Goal: Entertainment & Leisure: Browse casually

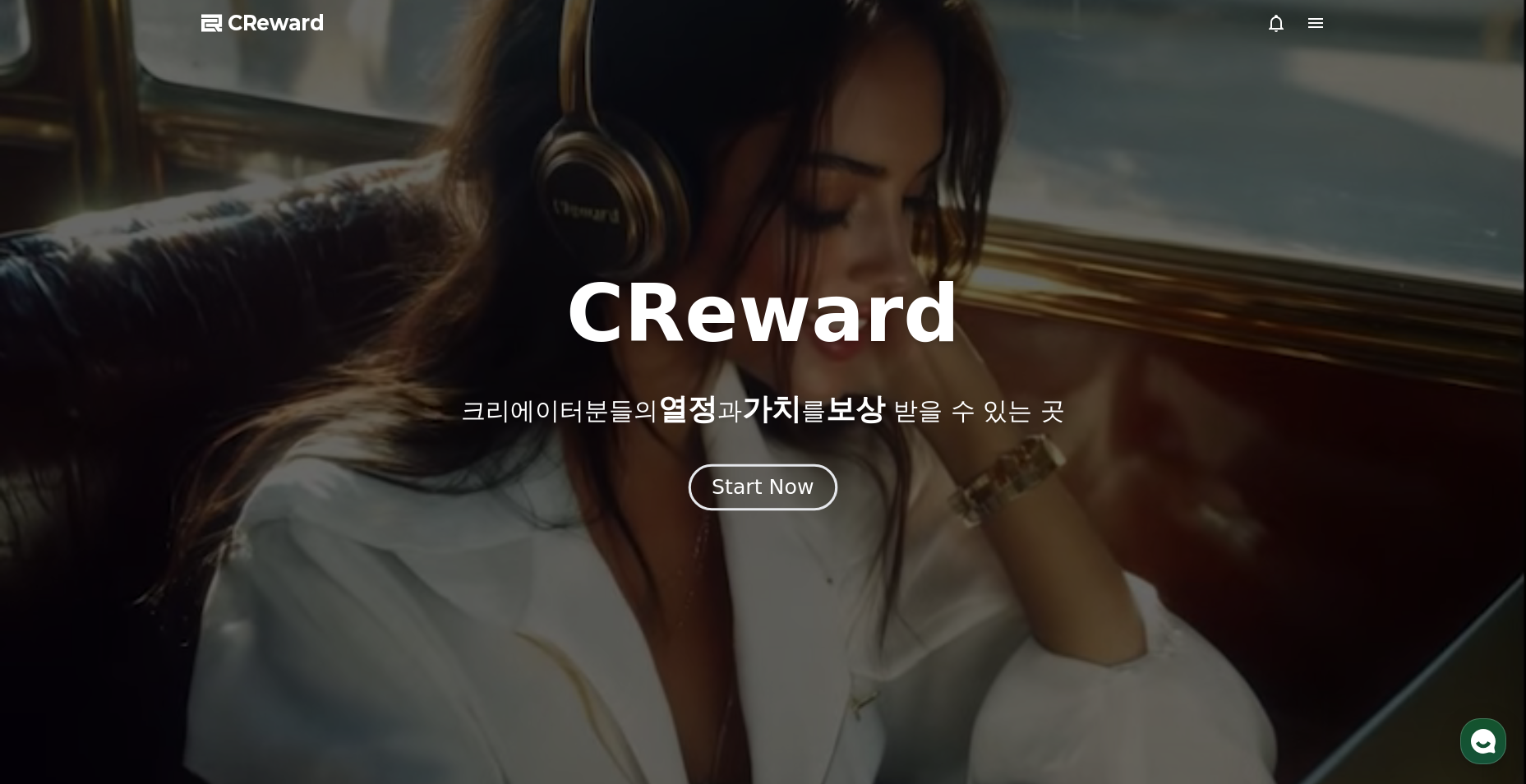
click at [761, 505] on button "Start Now" at bounding box center [763, 487] width 149 height 47
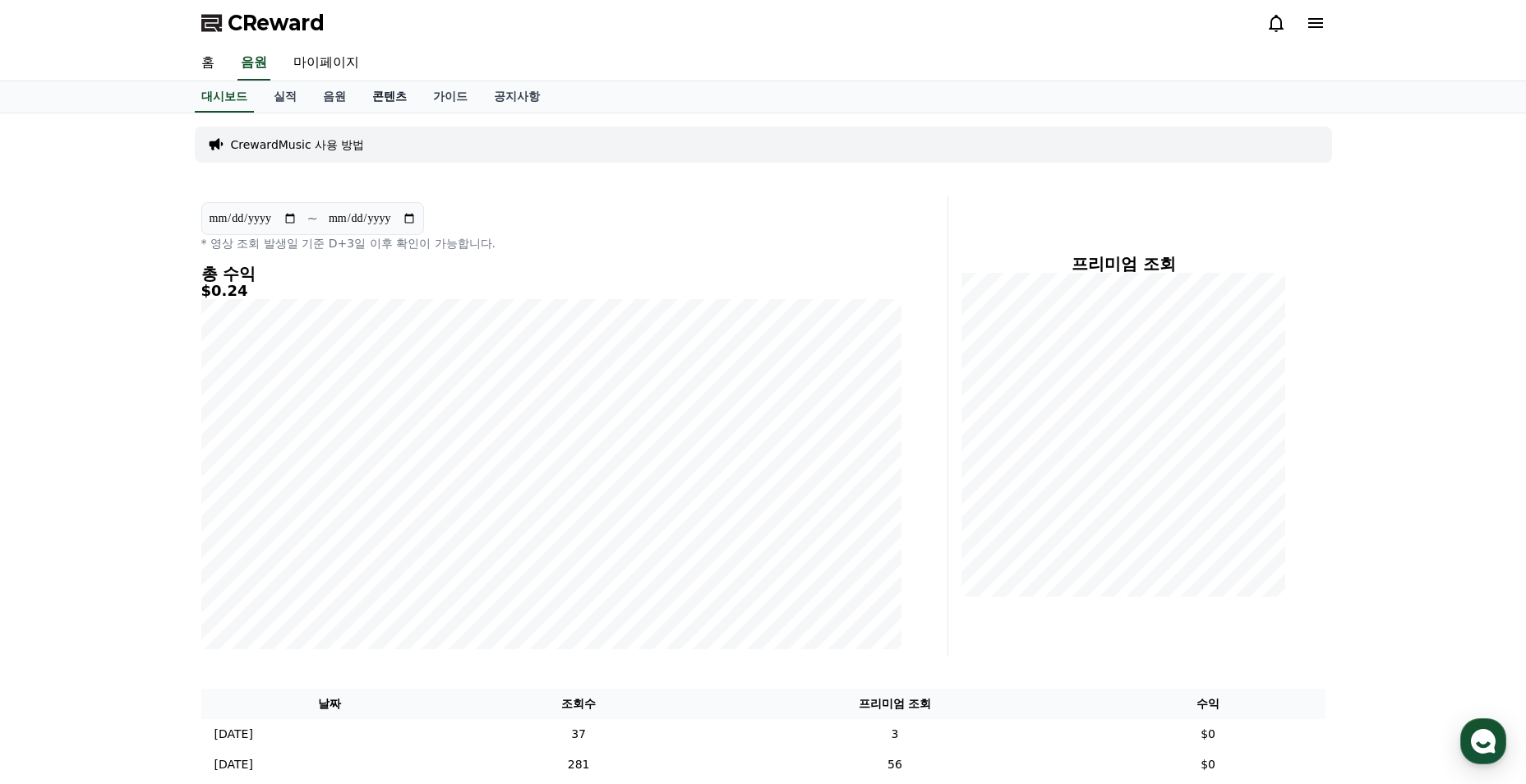
click at [394, 99] on link "콘텐츠" at bounding box center [390, 97] width 61 height 31
click at [336, 101] on link "음원" at bounding box center [334, 97] width 49 height 31
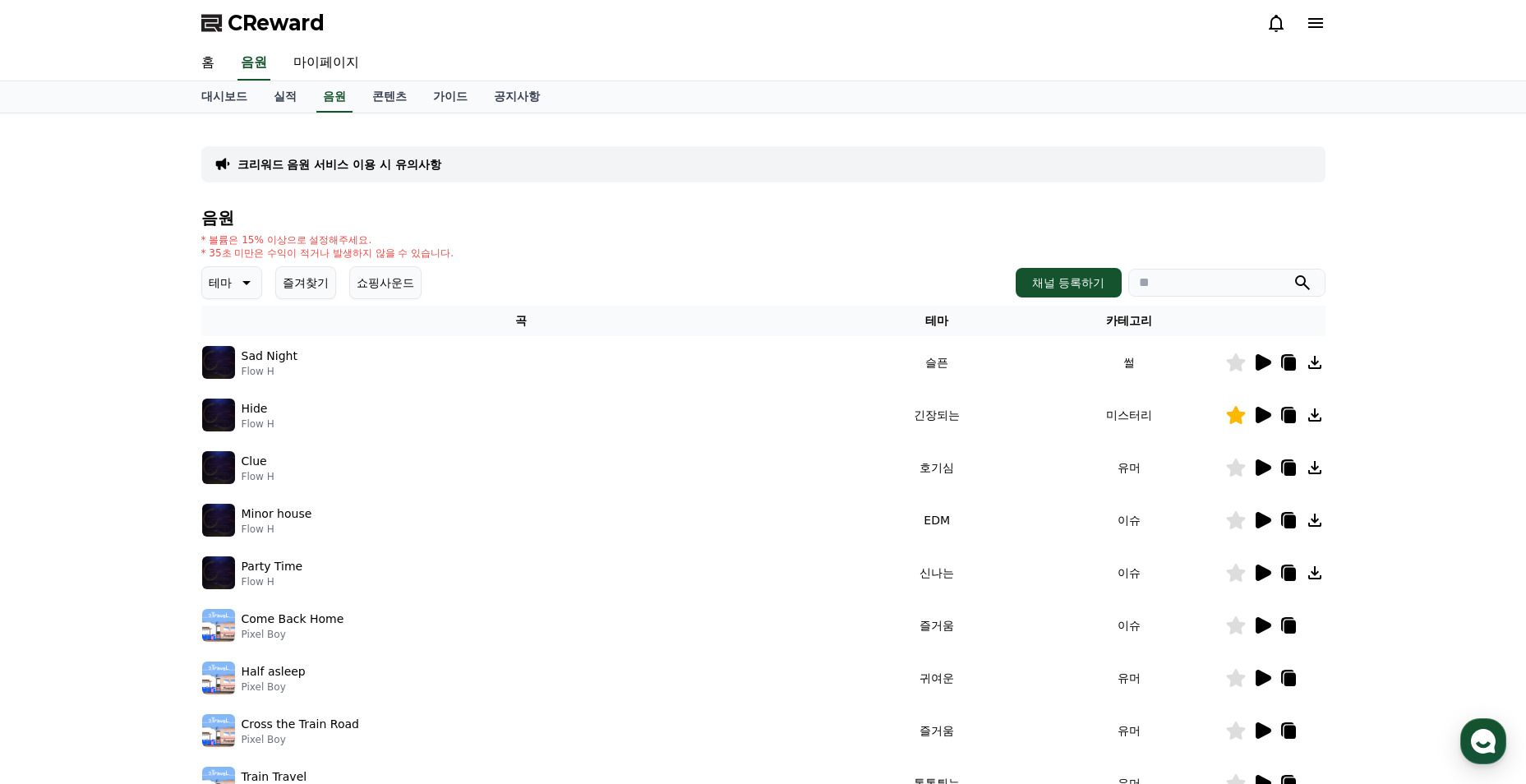
scroll to position [82, 0]
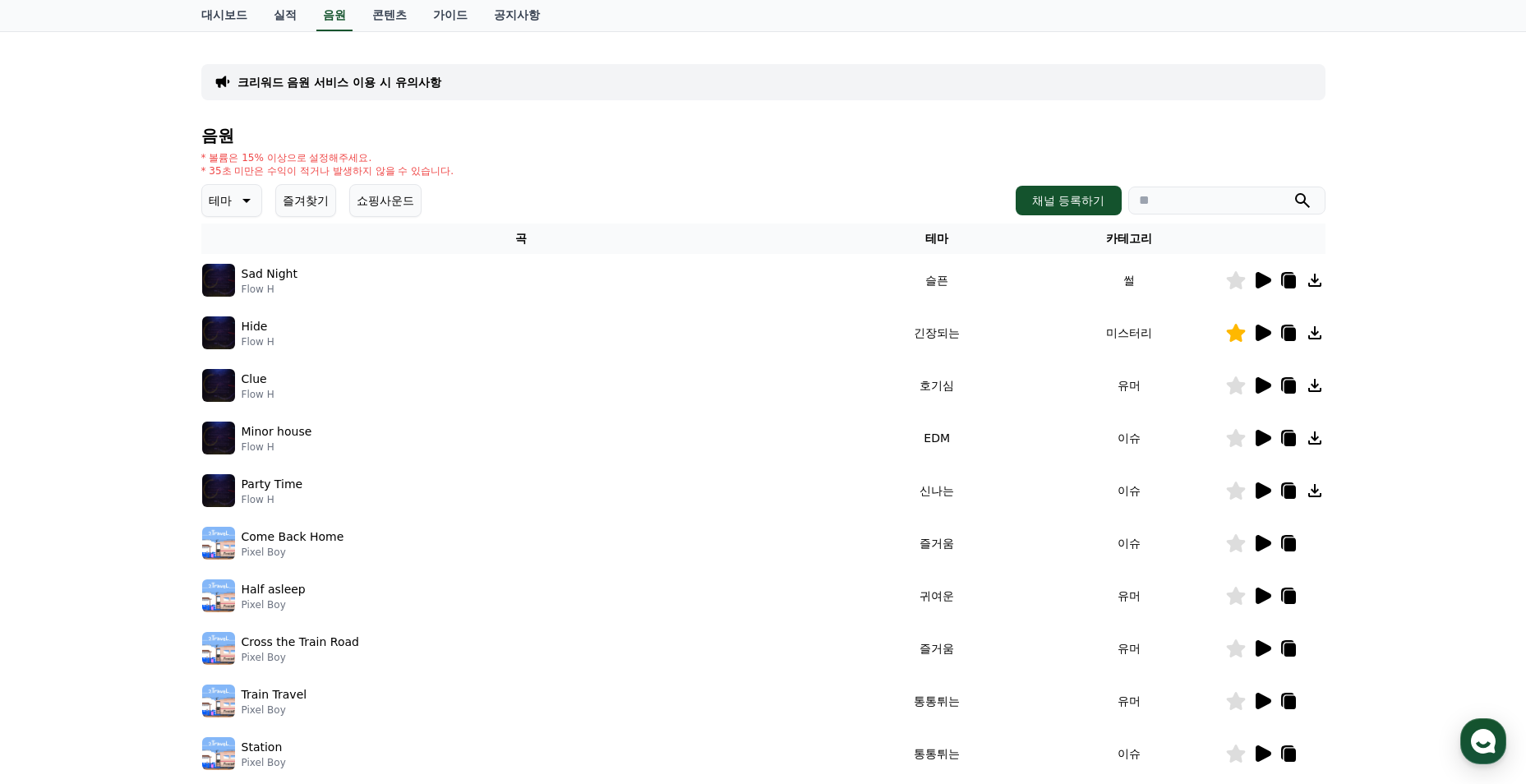
click at [235, 210] on button "테마" at bounding box center [232, 201] width 61 height 33
click at [253, 298] on button "드라마틱" at bounding box center [233, 300] width 59 height 36
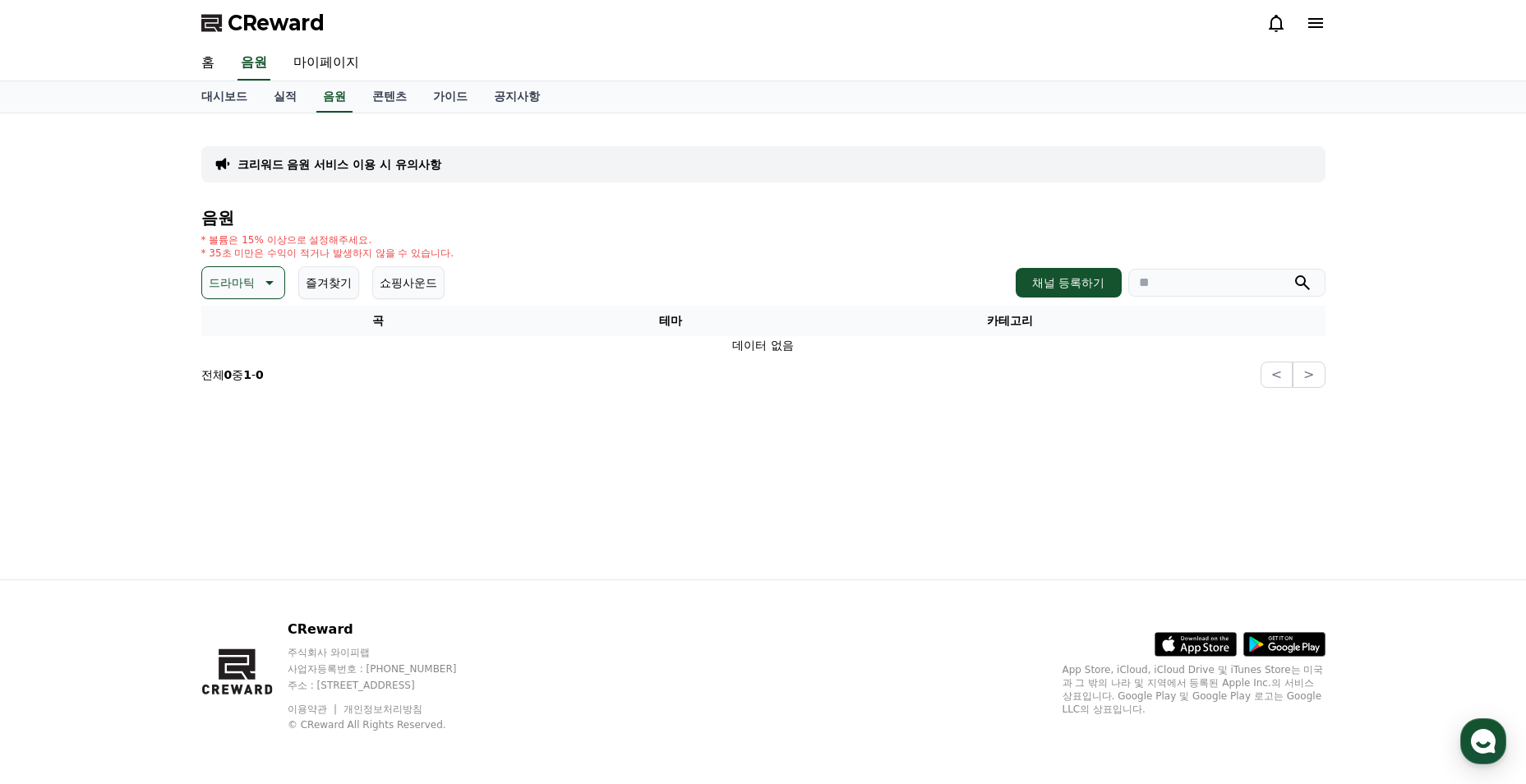
click at [255, 284] on button "드라마틱" at bounding box center [243, 283] width 84 height 33
click at [240, 386] on button "감동적인" at bounding box center [233, 376] width 59 height 36
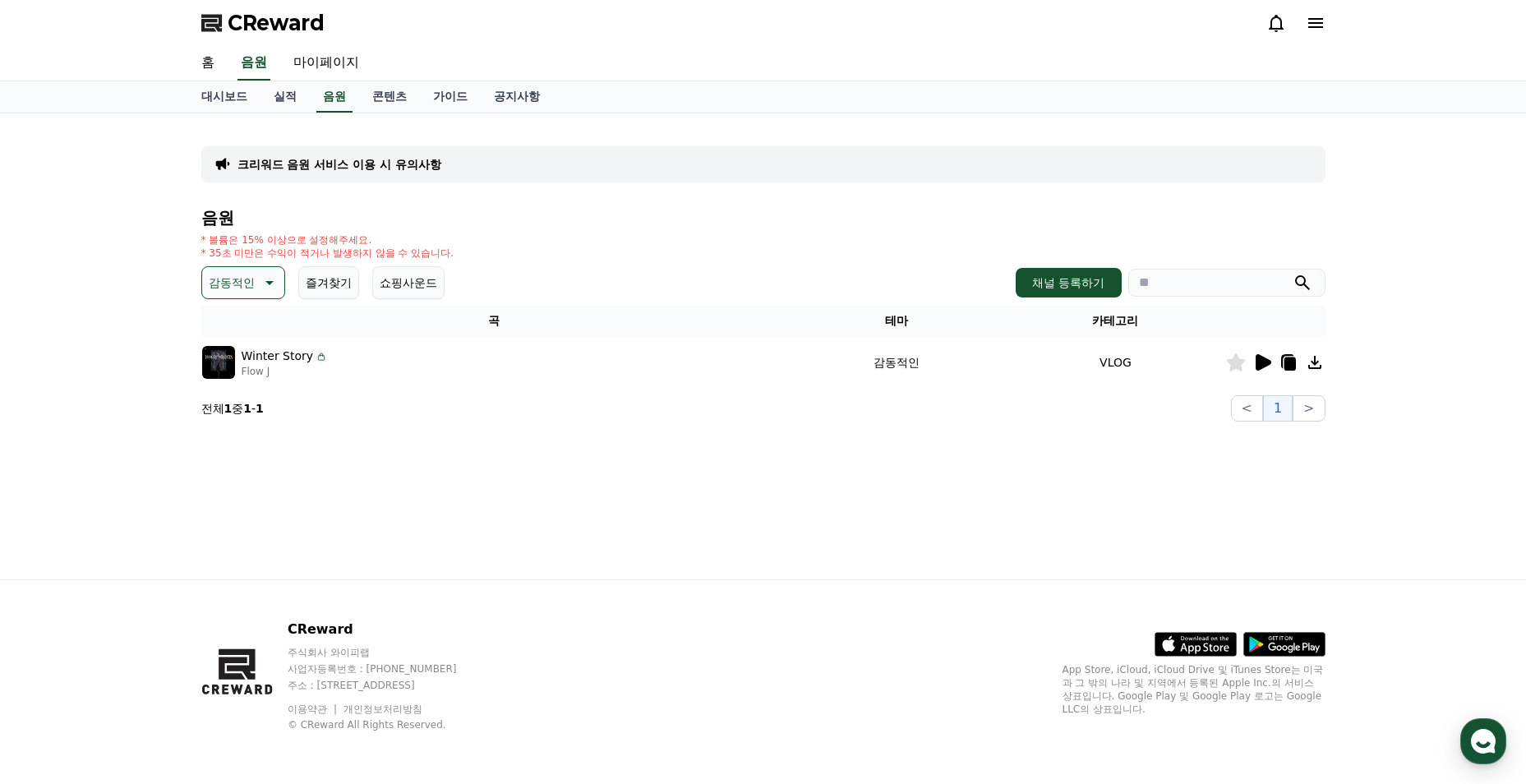
click at [1265, 366] on icon at bounding box center [1263, 362] width 16 height 16
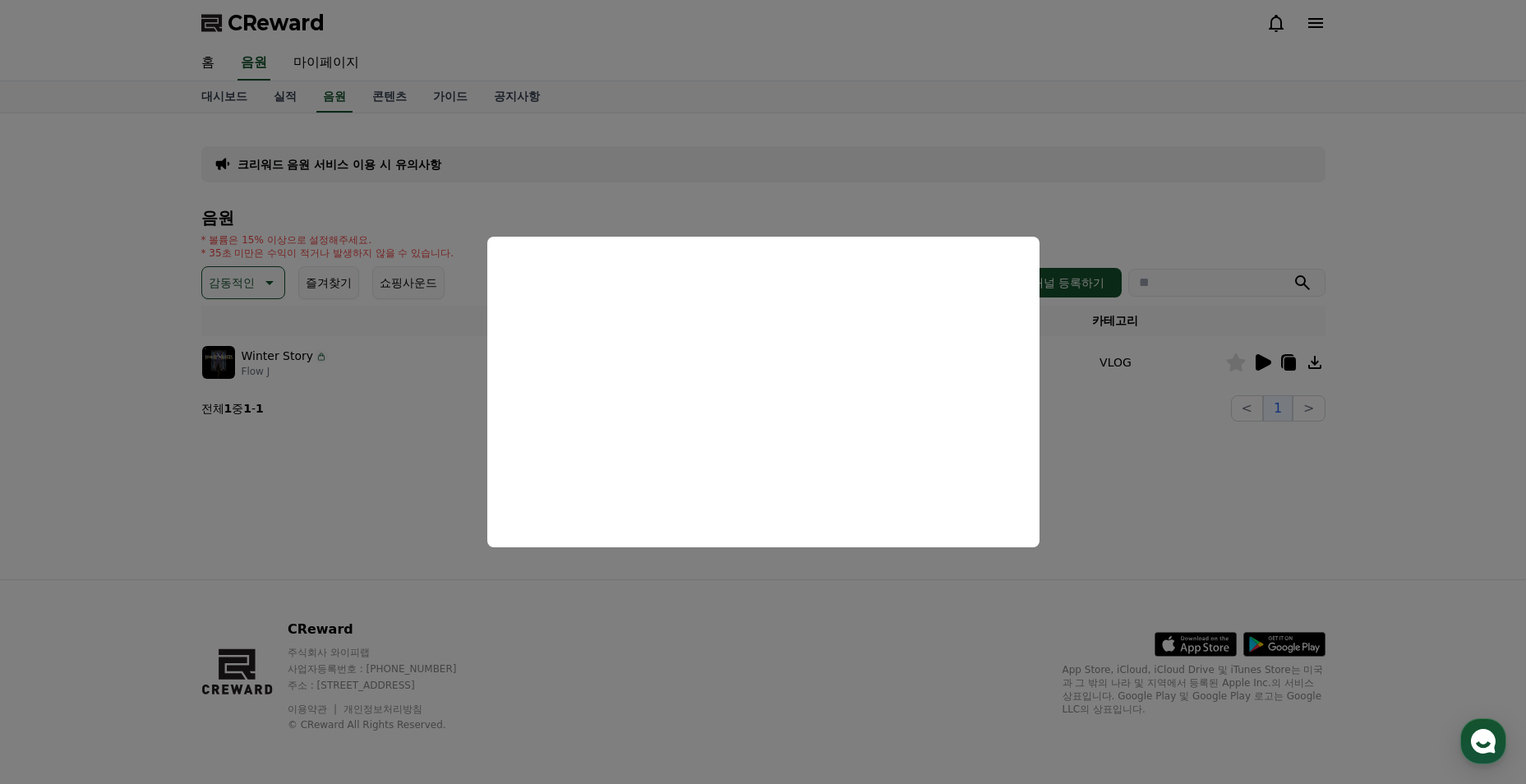
click at [1076, 493] on button "close modal" at bounding box center [763, 392] width 1526 height 784
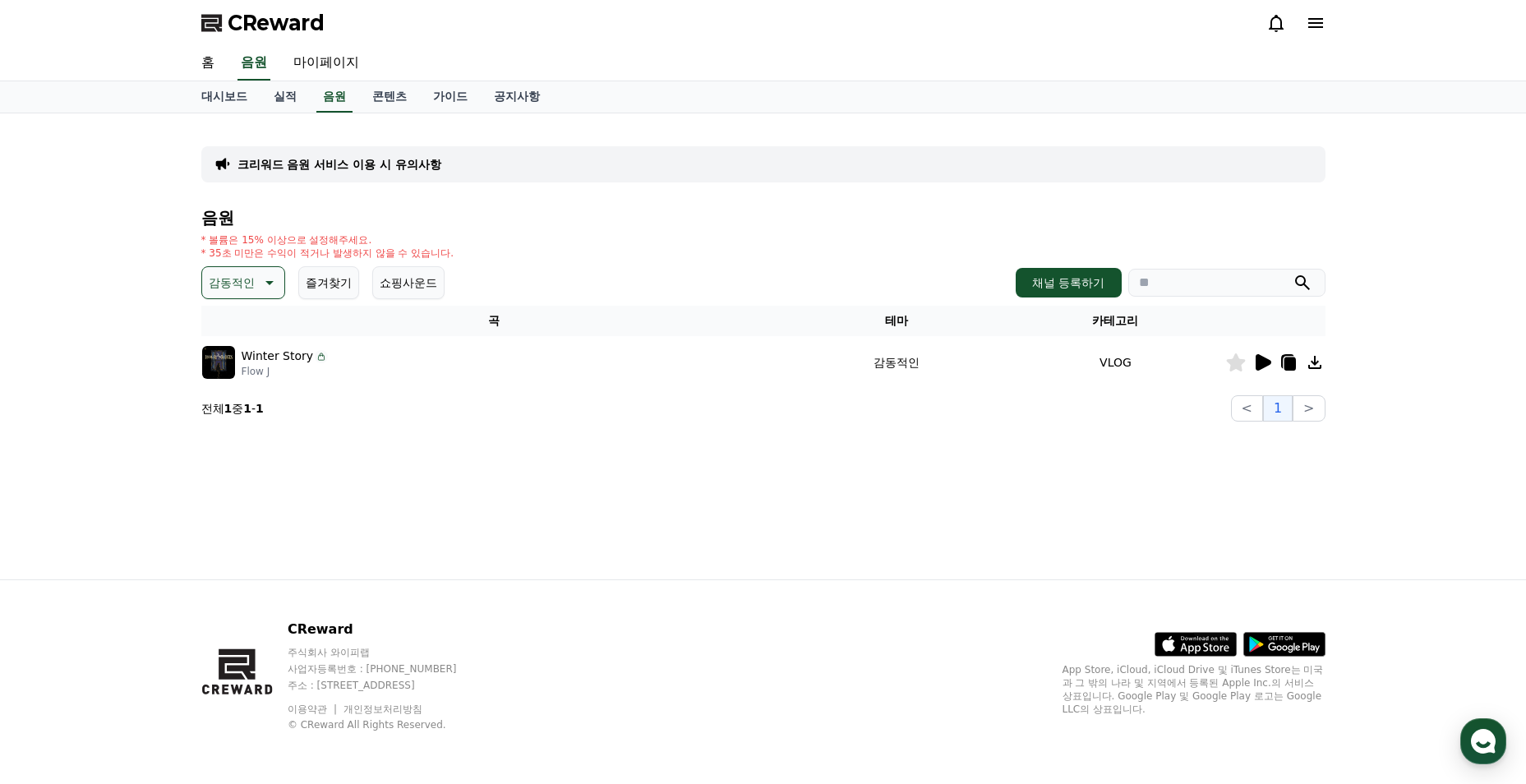
click at [1292, 362] on icon at bounding box center [1289, 363] width 11 height 13
click at [236, 277] on p "감동적인" at bounding box center [231, 282] width 46 height 23
click at [244, 367] on button "환상적인" at bounding box center [233, 369] width 59 height 36
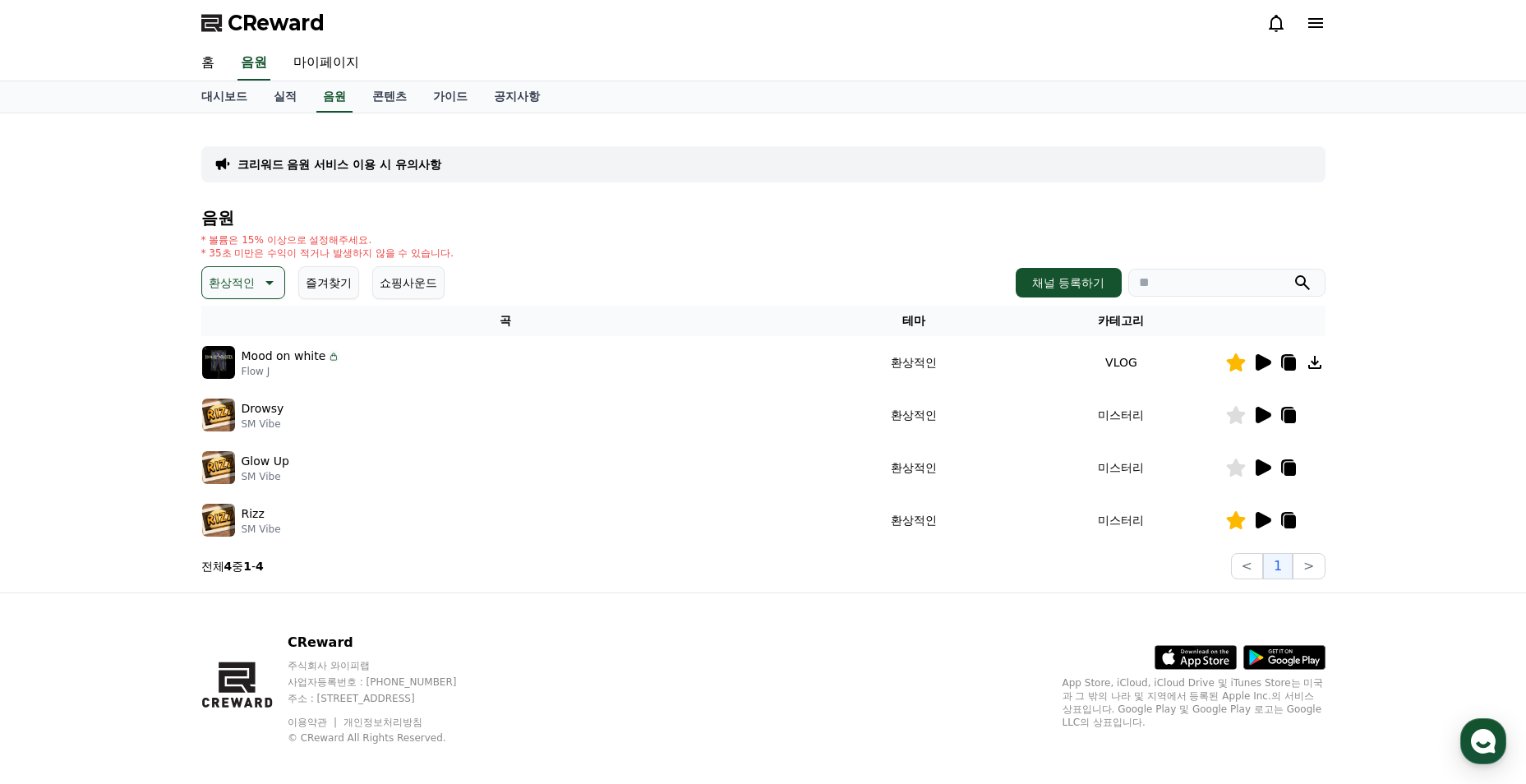
click at [258, 285] on icon at bounding box center [267, 282] width 20 height 20
click at [235, 462] on button "반전" at bounding box center [222, 461] width 36 height 36
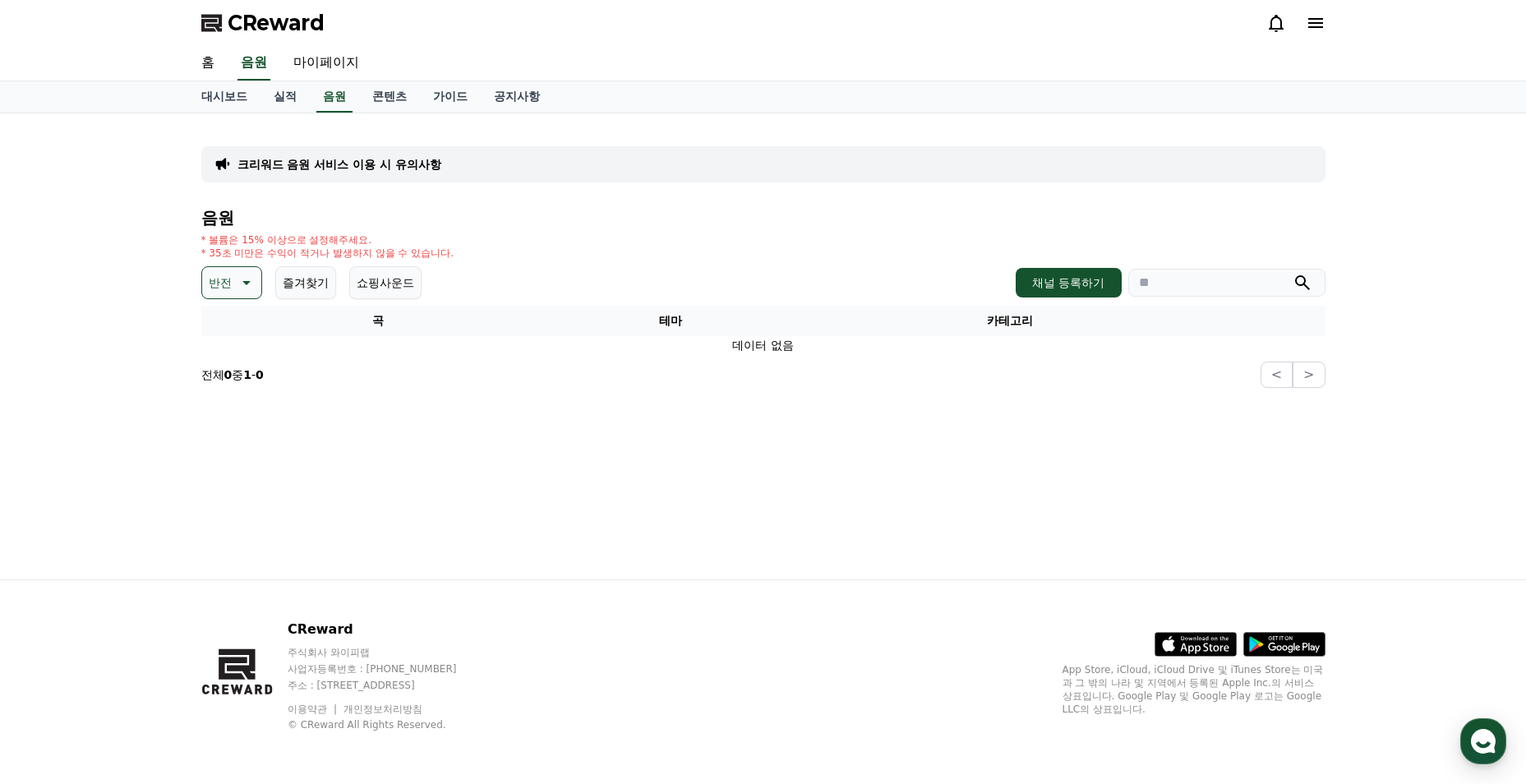
click at [252, 286] on icon at bounding box center [244, 282] width 20 height 20
click at [253, 383] on button "감동적인" at bounding box center [233, 376] width 59 height 36
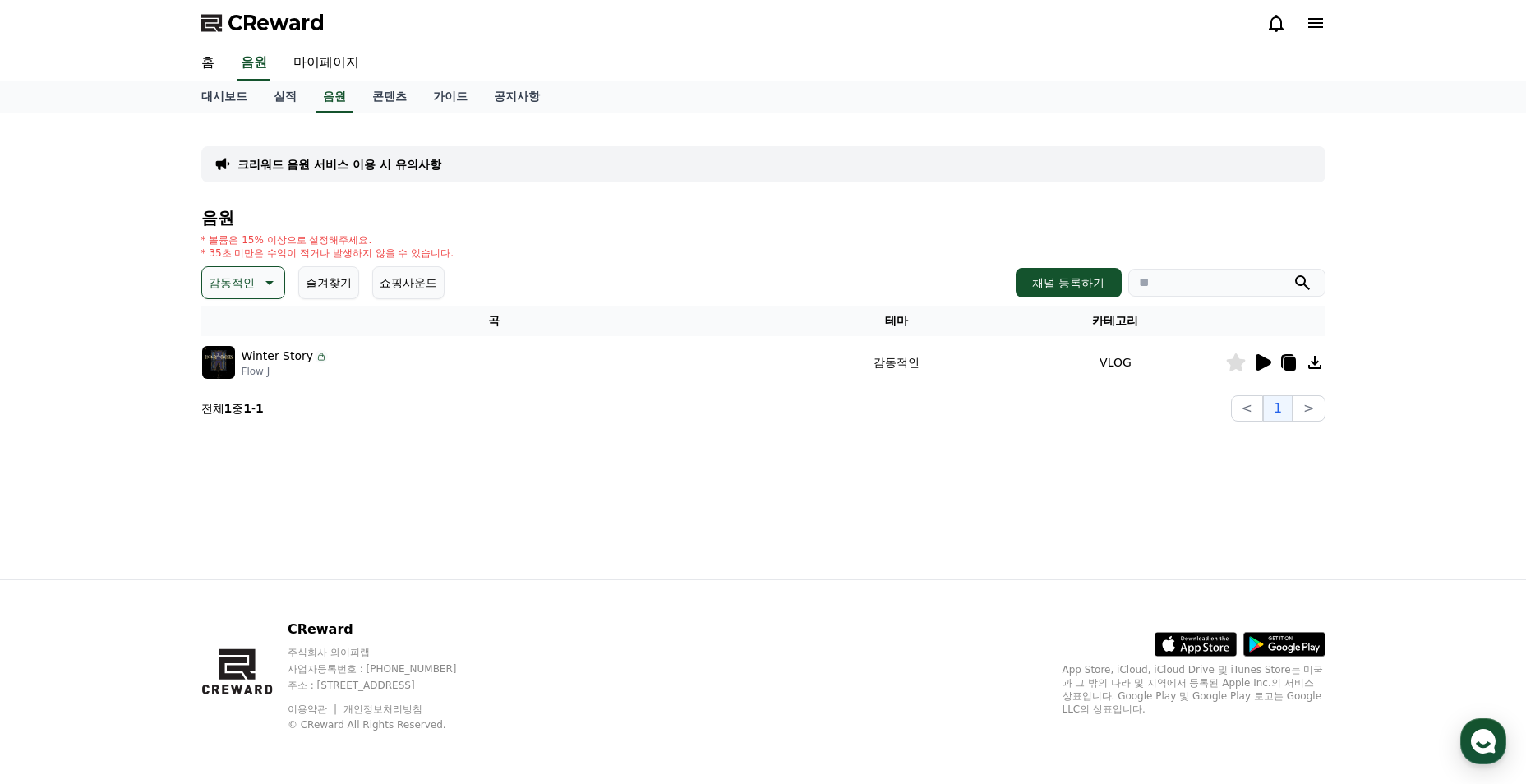
click at [251, 283] on p "감동적인" at bounding box center [231, 282] width 46 height 23
click at [251, 423] on button "긴장되는" at bounding box center [233, 418] width 59 height 36
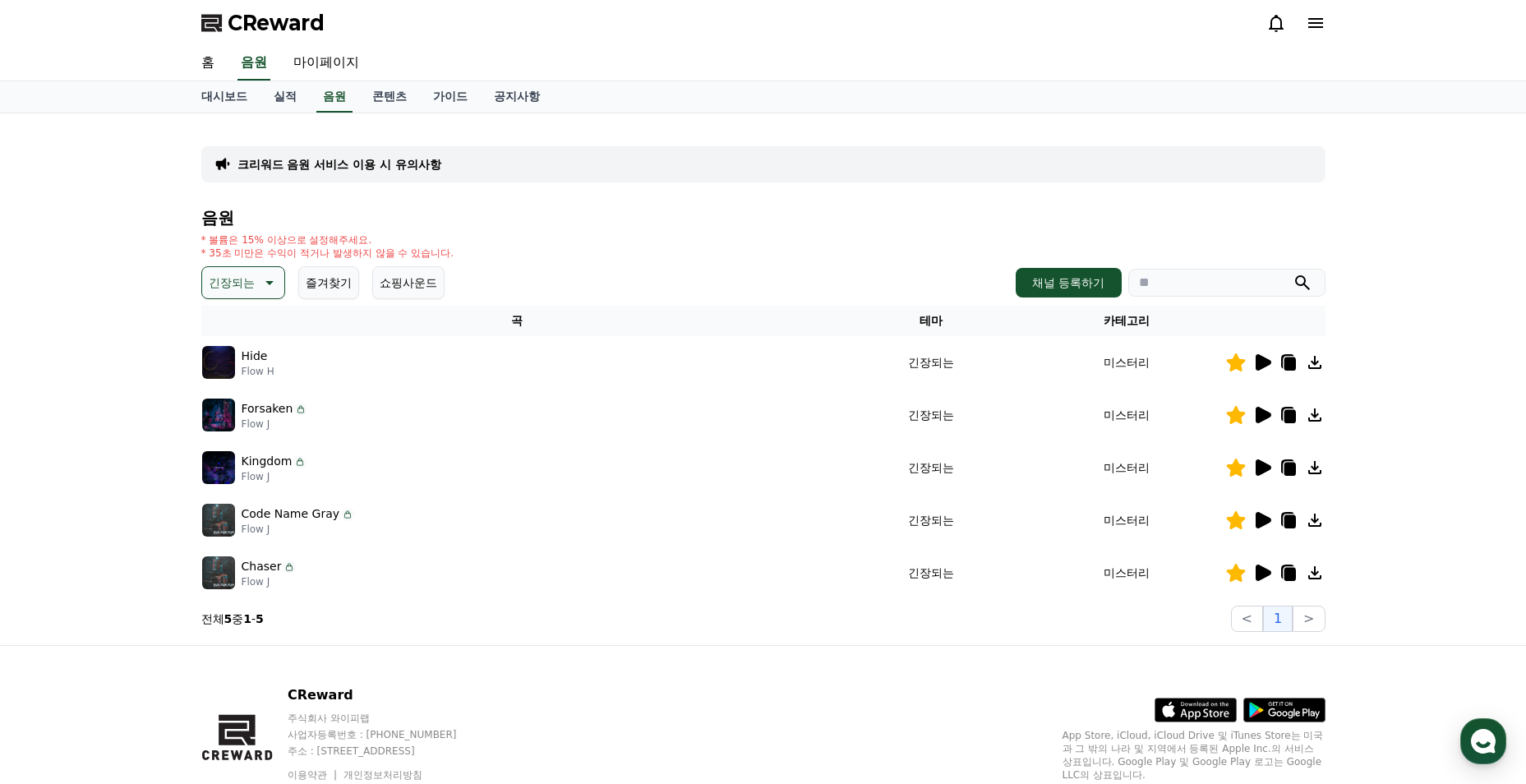
click at [254, 292] on button "긴장되는" at bounding box center [243, 283] width 84 height 33
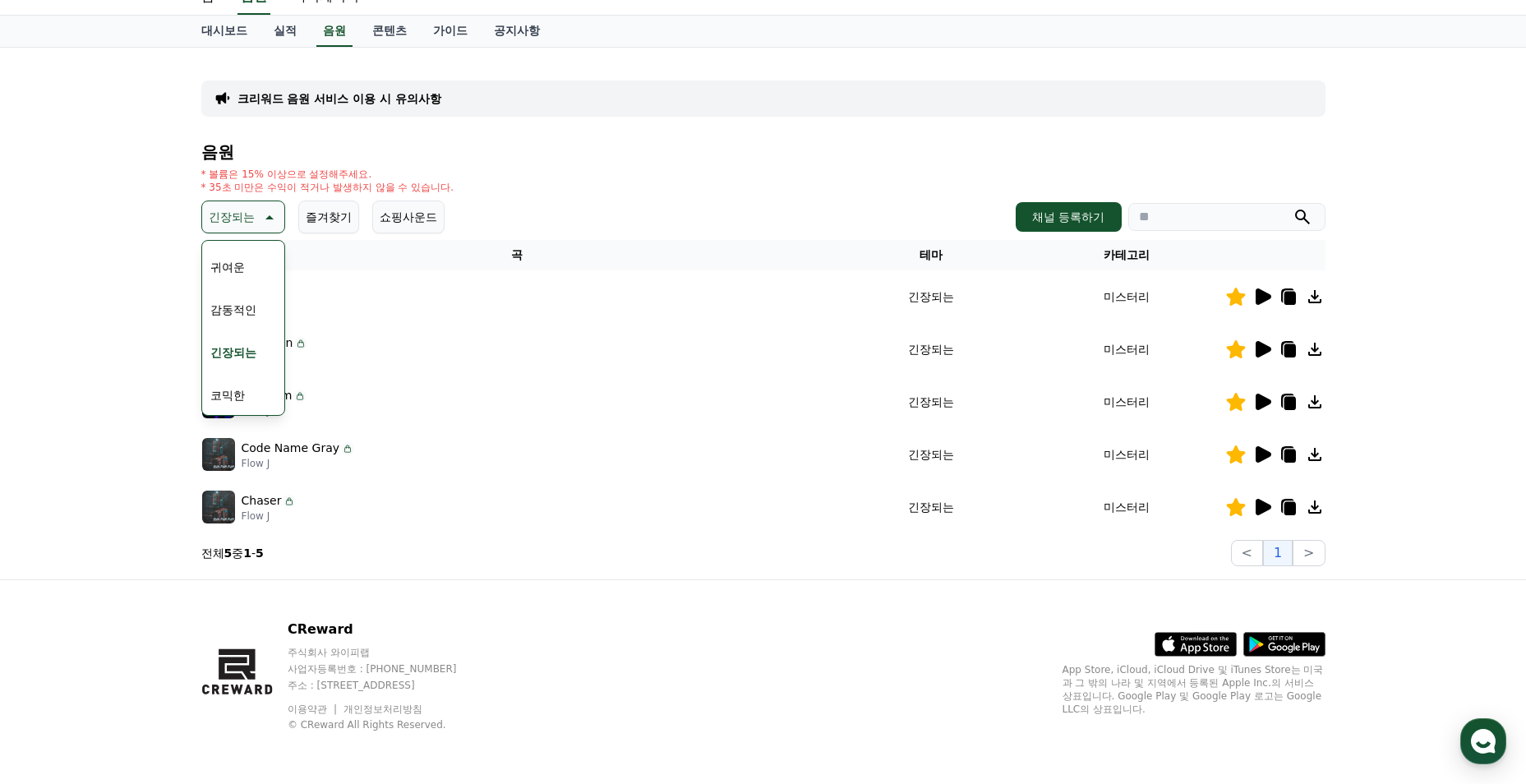
scroll to position [594, 0]
click at [239, 353] on button "귀여운" at bounding box center [227, 350] width 48 height 36
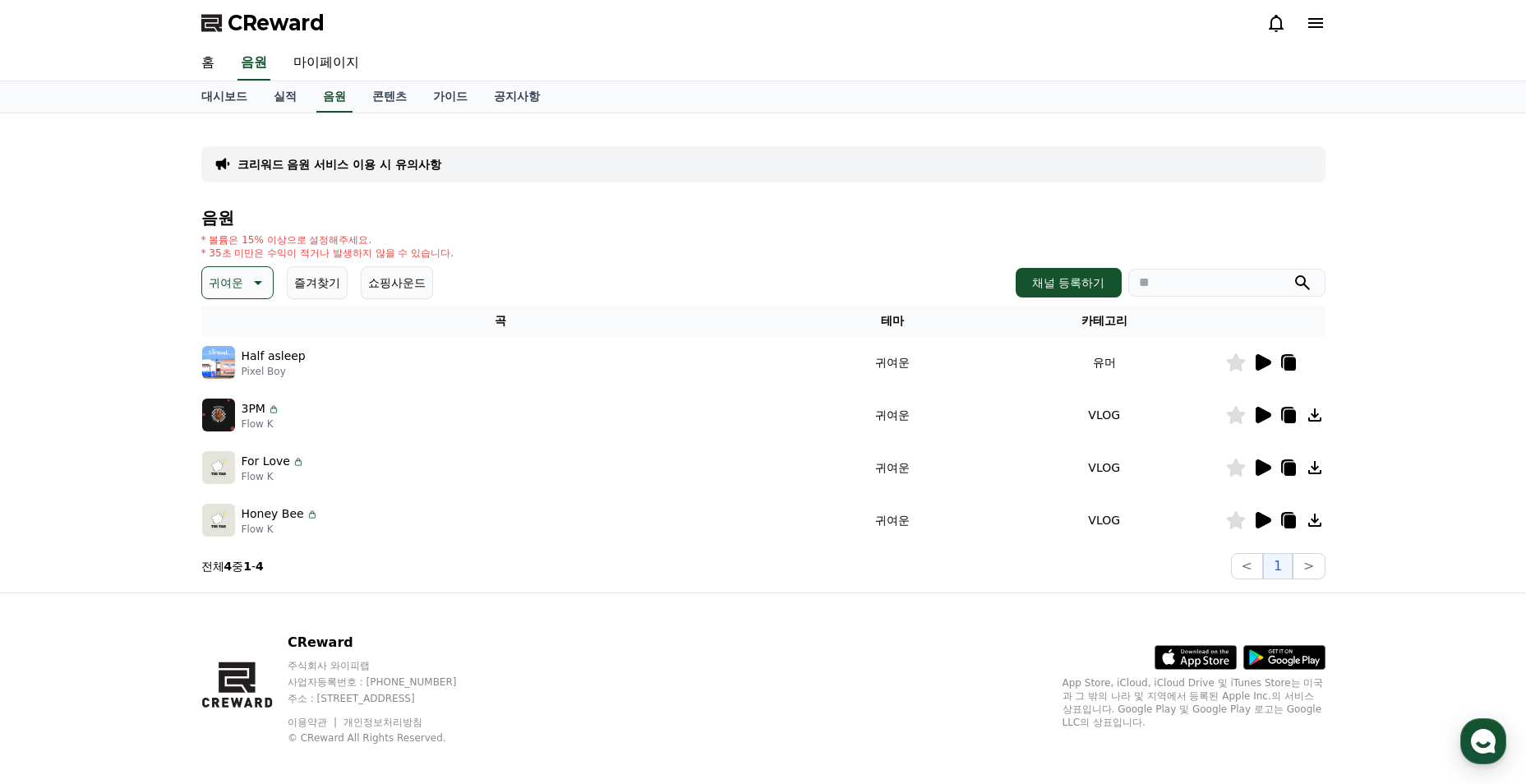
click at [1265, 360] on icon at bounding box center [1263, 362] width 16 height 16
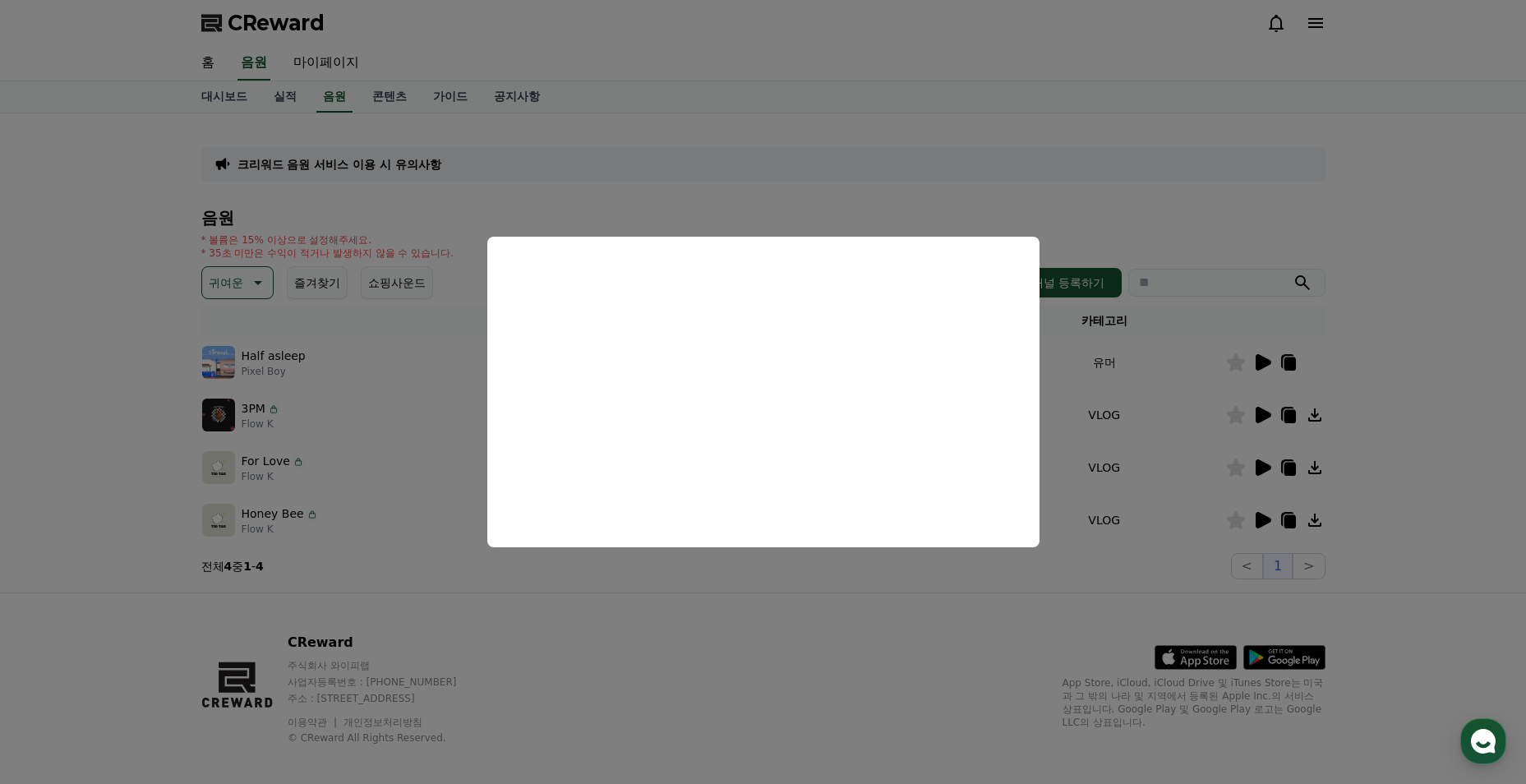
click at [315, 421] on button "close modal" at bounding box center [763, 392] width 1526 height 784
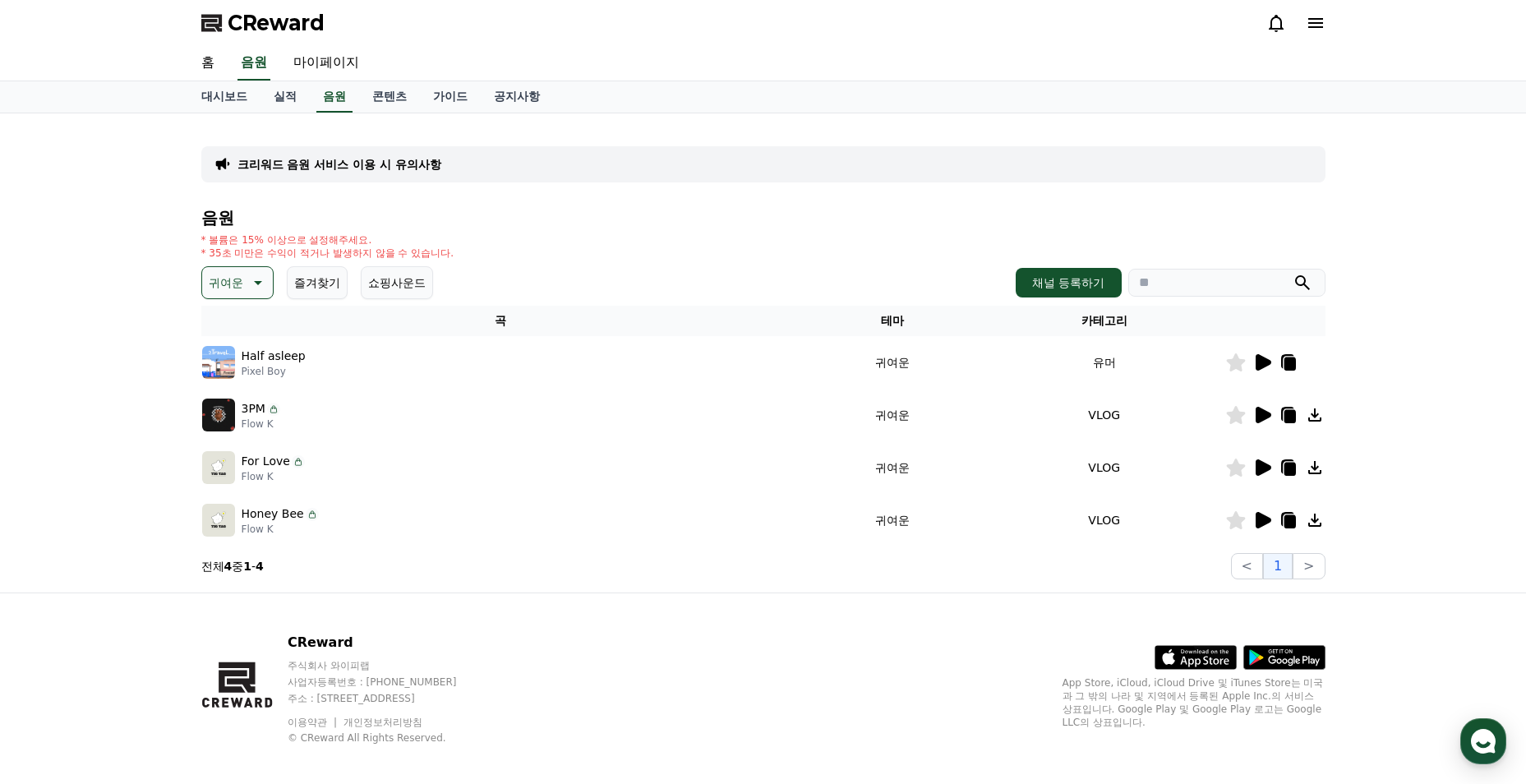
click at [1267, 412] on icon at bounding box center [1263, 414] width 16 height 16
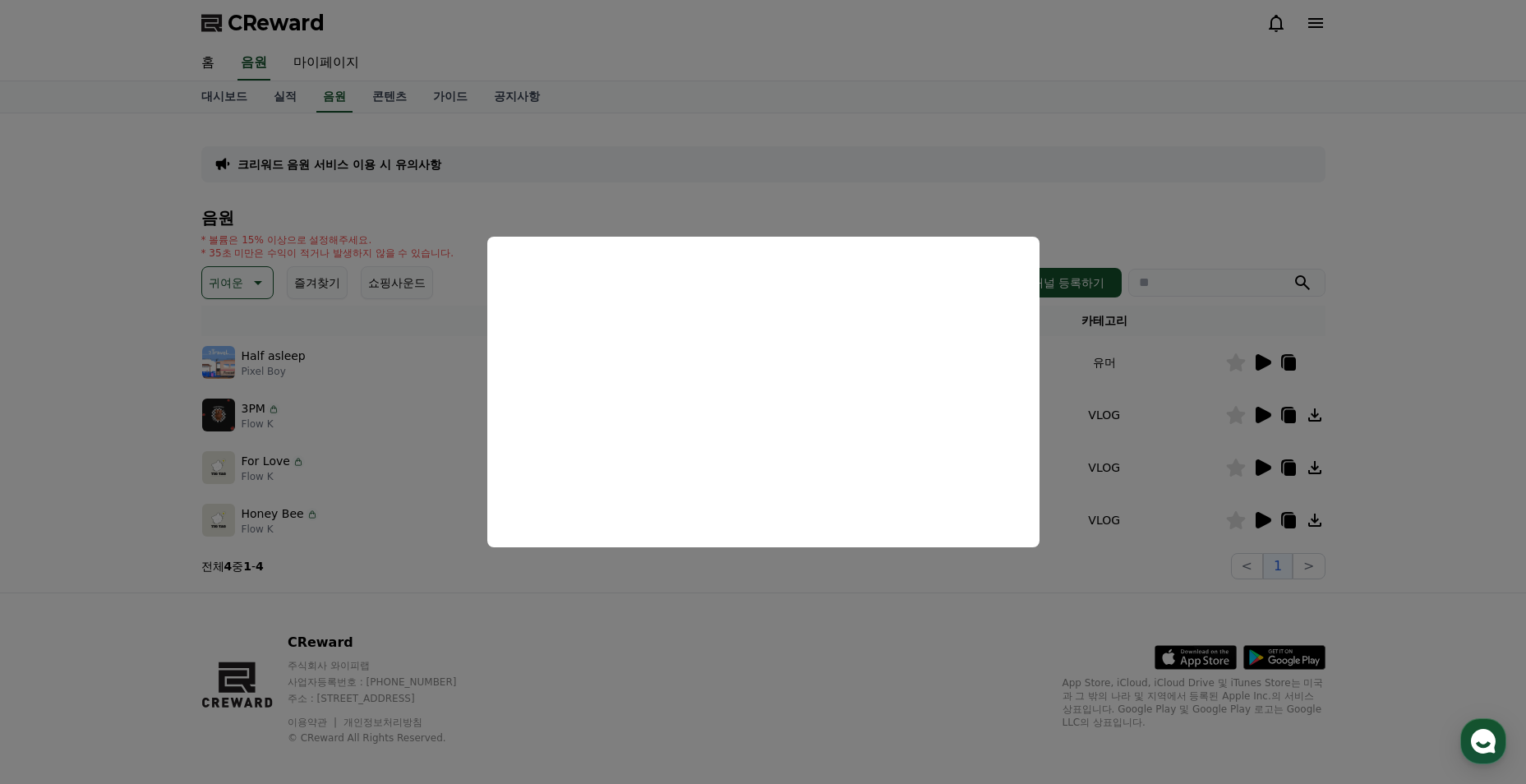
click at [436, 461] on button "close modal" at bounding box center [763, 392] width 1526 height 784
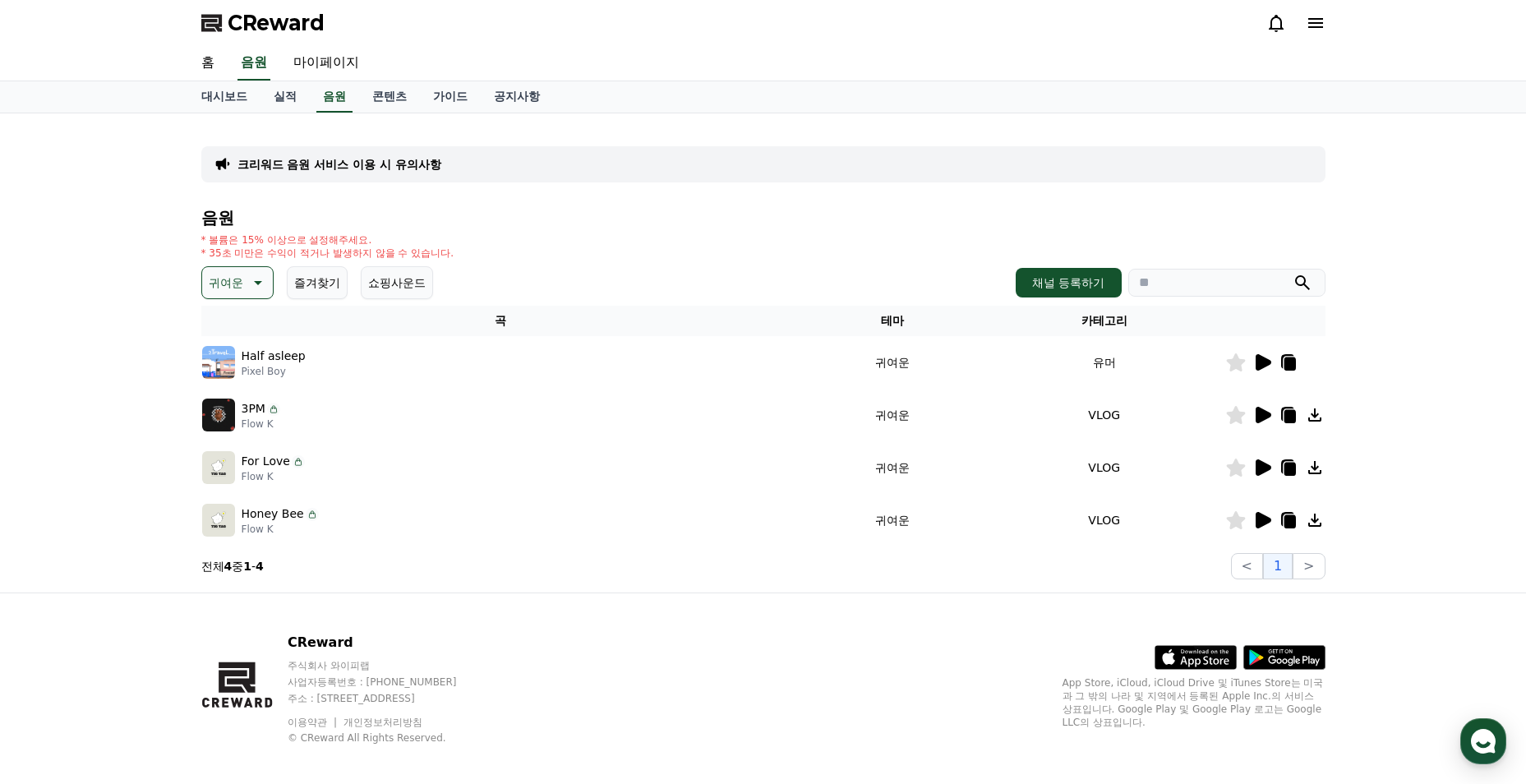
click at [1253, 471] on icon at bounding box center [1262, 467] width 20 height 20
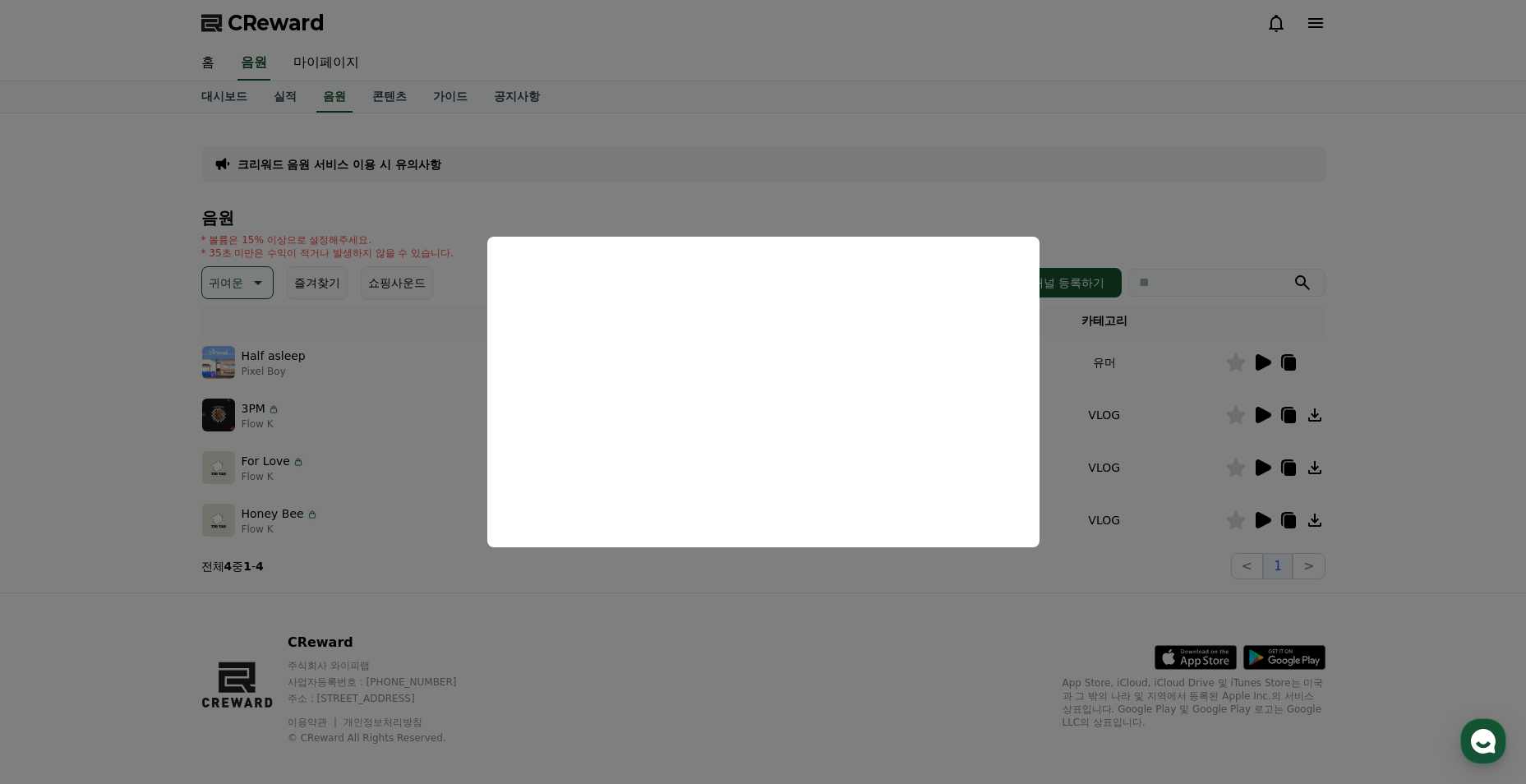
click at [1173, 530] on button "close modal" at bounding box center [763, 392] width 1526 height 784
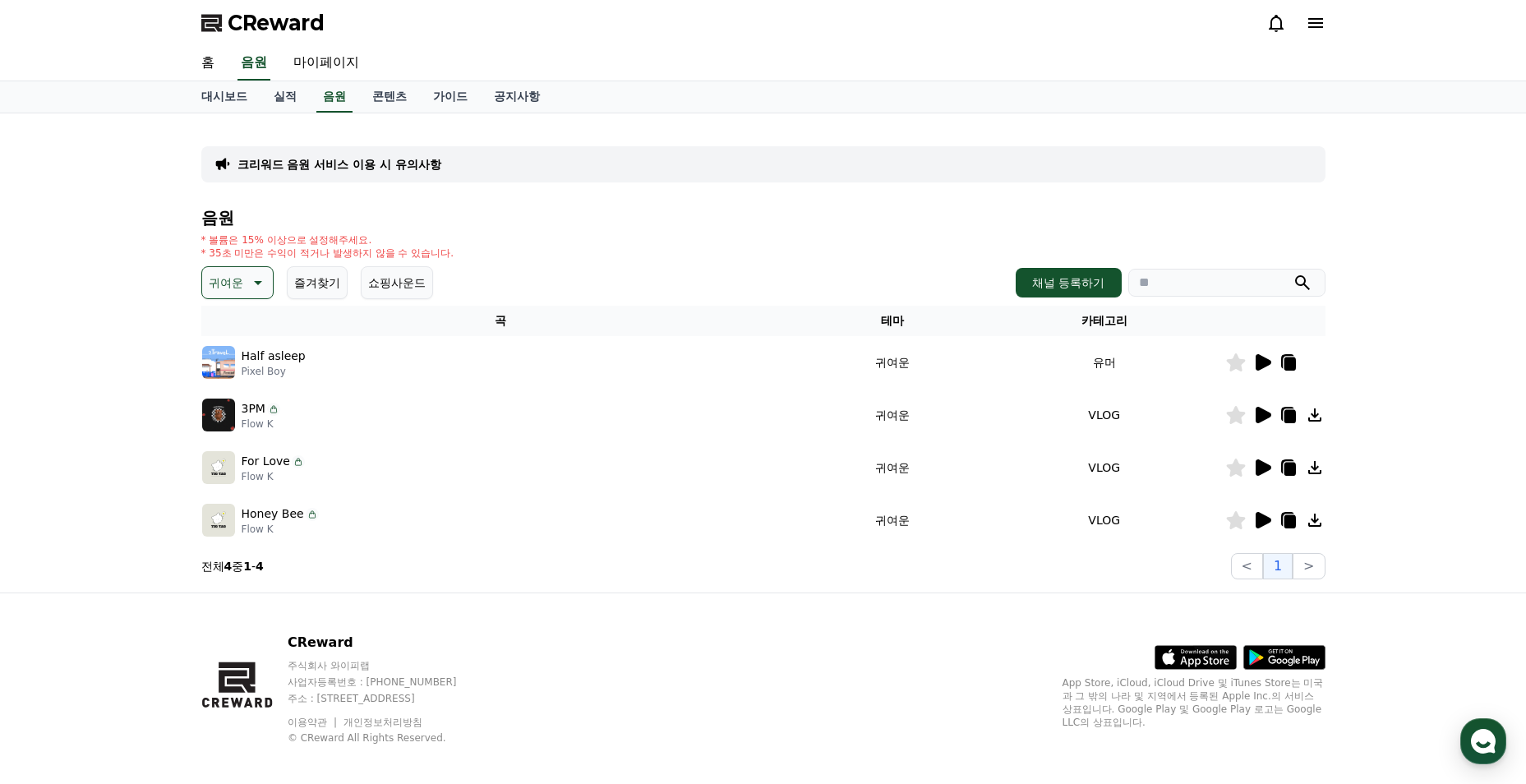
click at [283, 513] on p "Honey Bee" at bounding box center [273, 514] width 62 height 17
click at [1255, 526] on icon at bounding box center [1263, 519] width 16 height 16
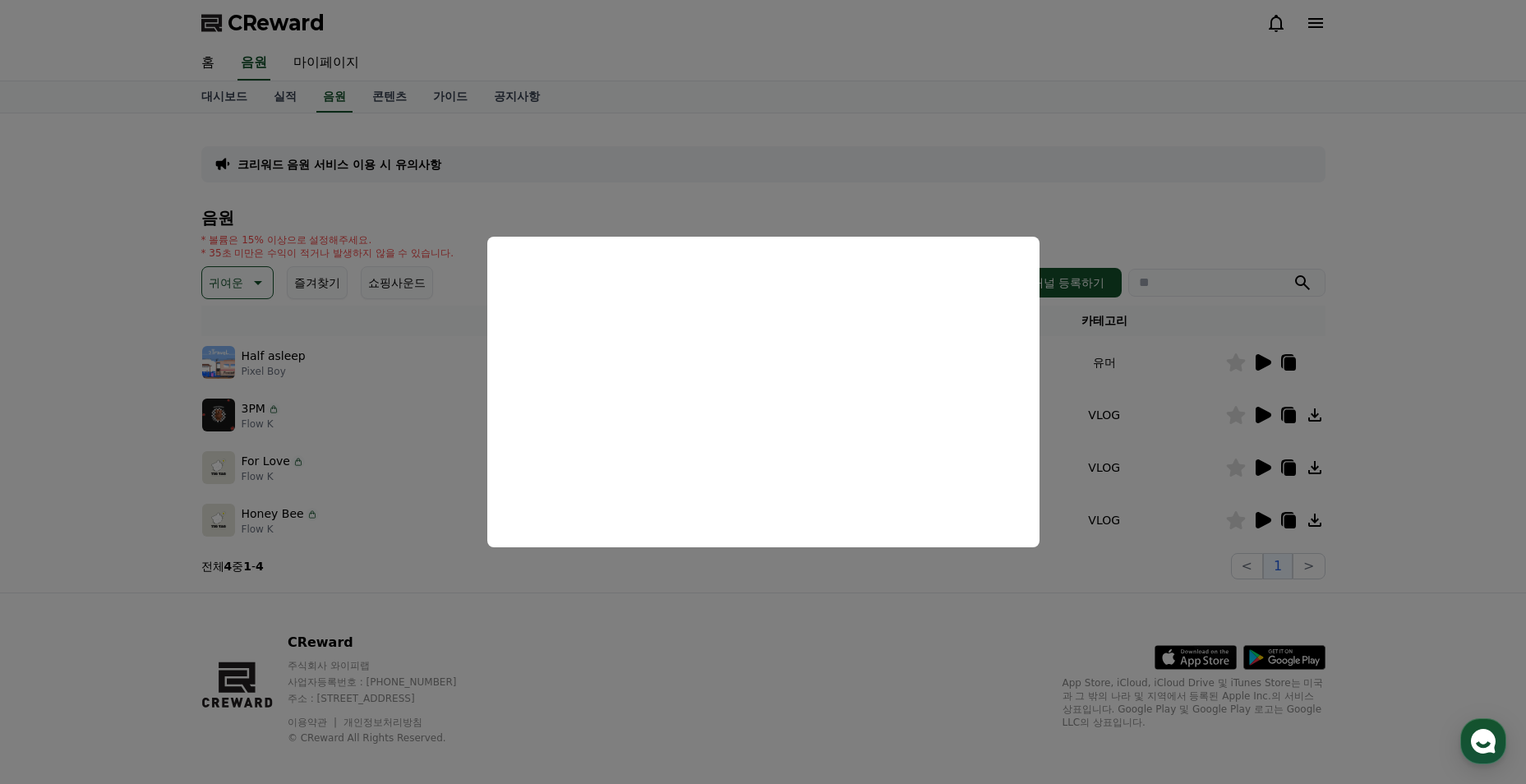
click at [855, 128] on button "close modal" at bounding box center [763, 392] width 1526 height 784
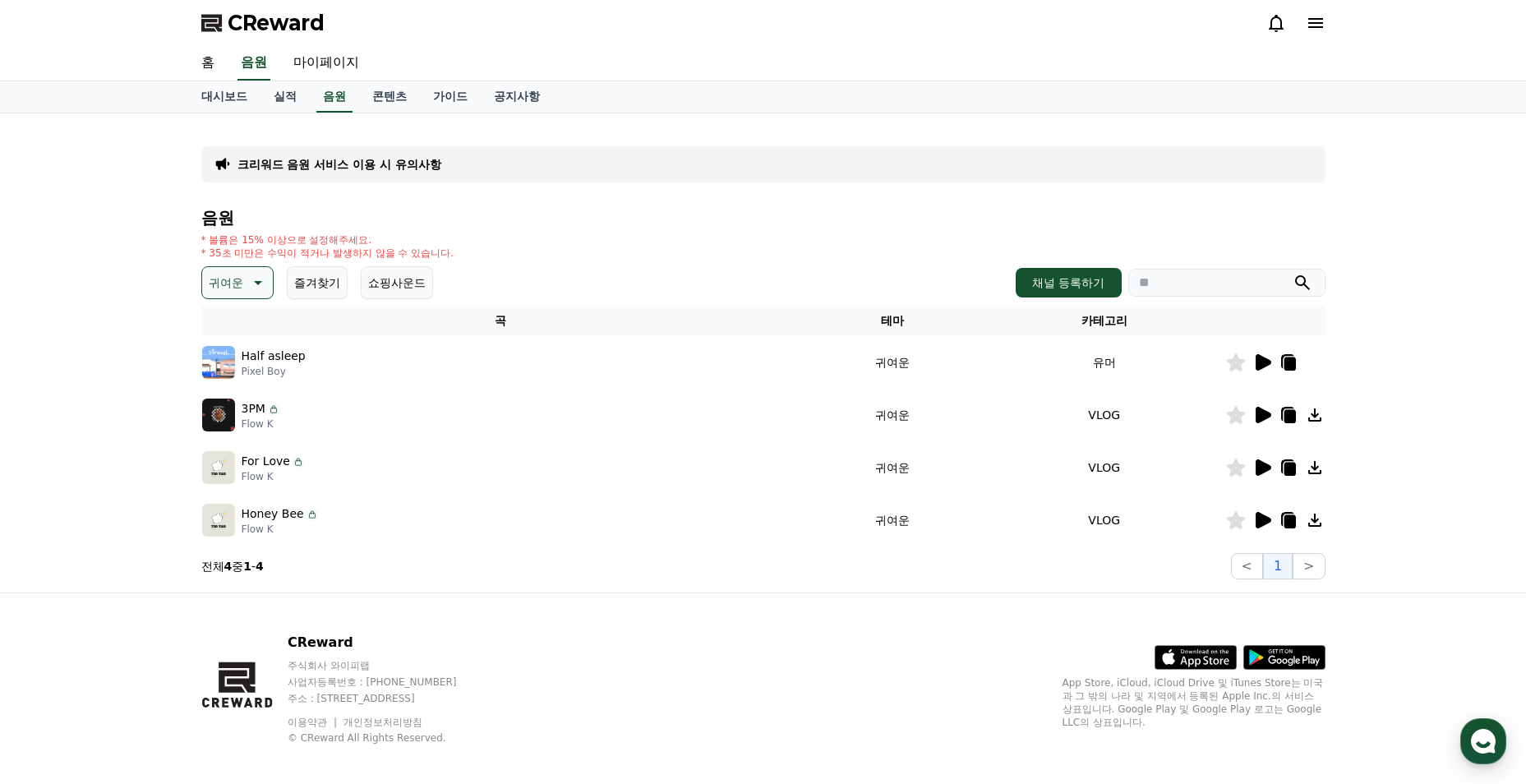
click at [1265, 417] on icon at bounding box center [1263, 414] width 16 height 16
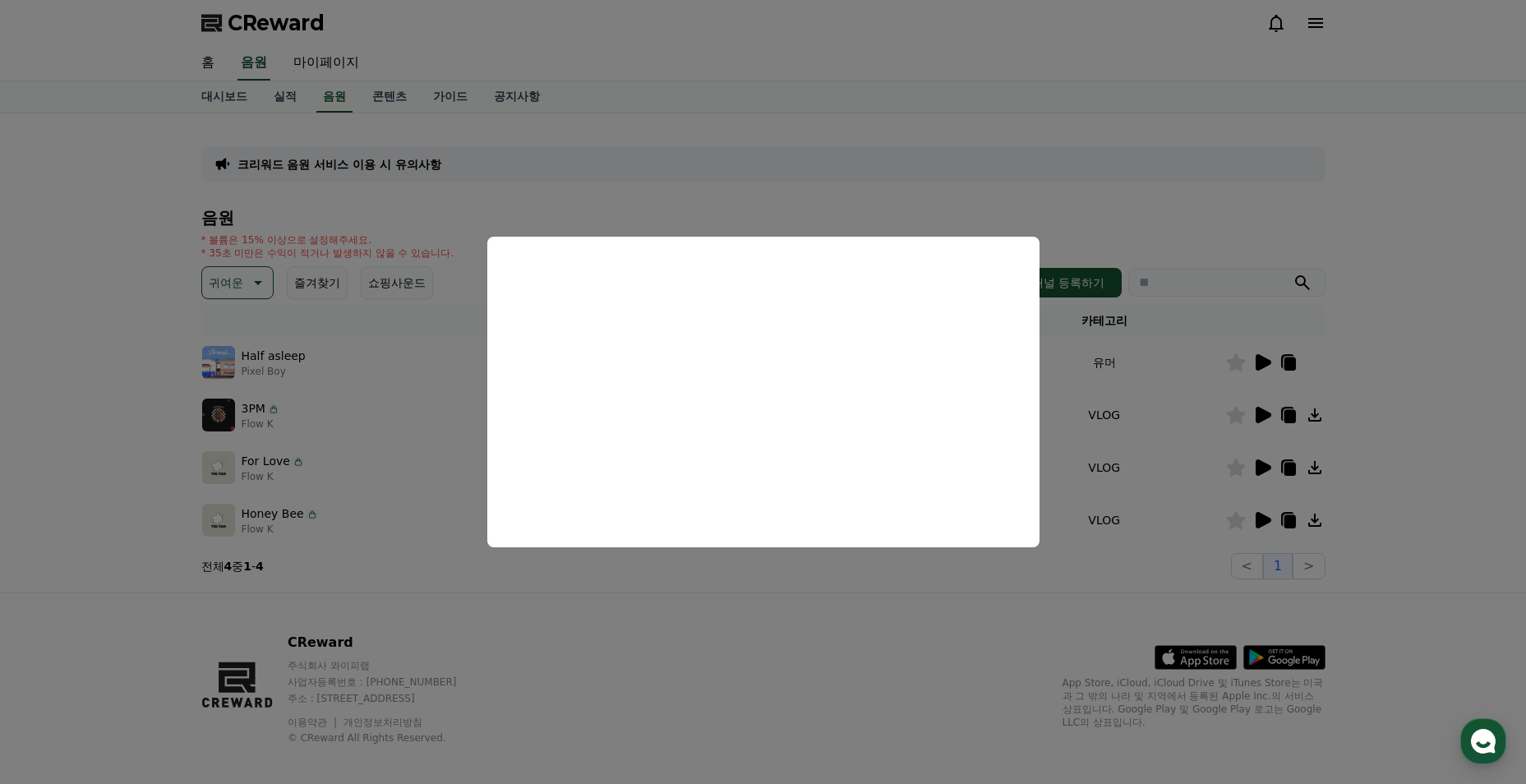
click at [834, 593] on button "close modal" at bounding box center [763, 392] width 1526 height 784
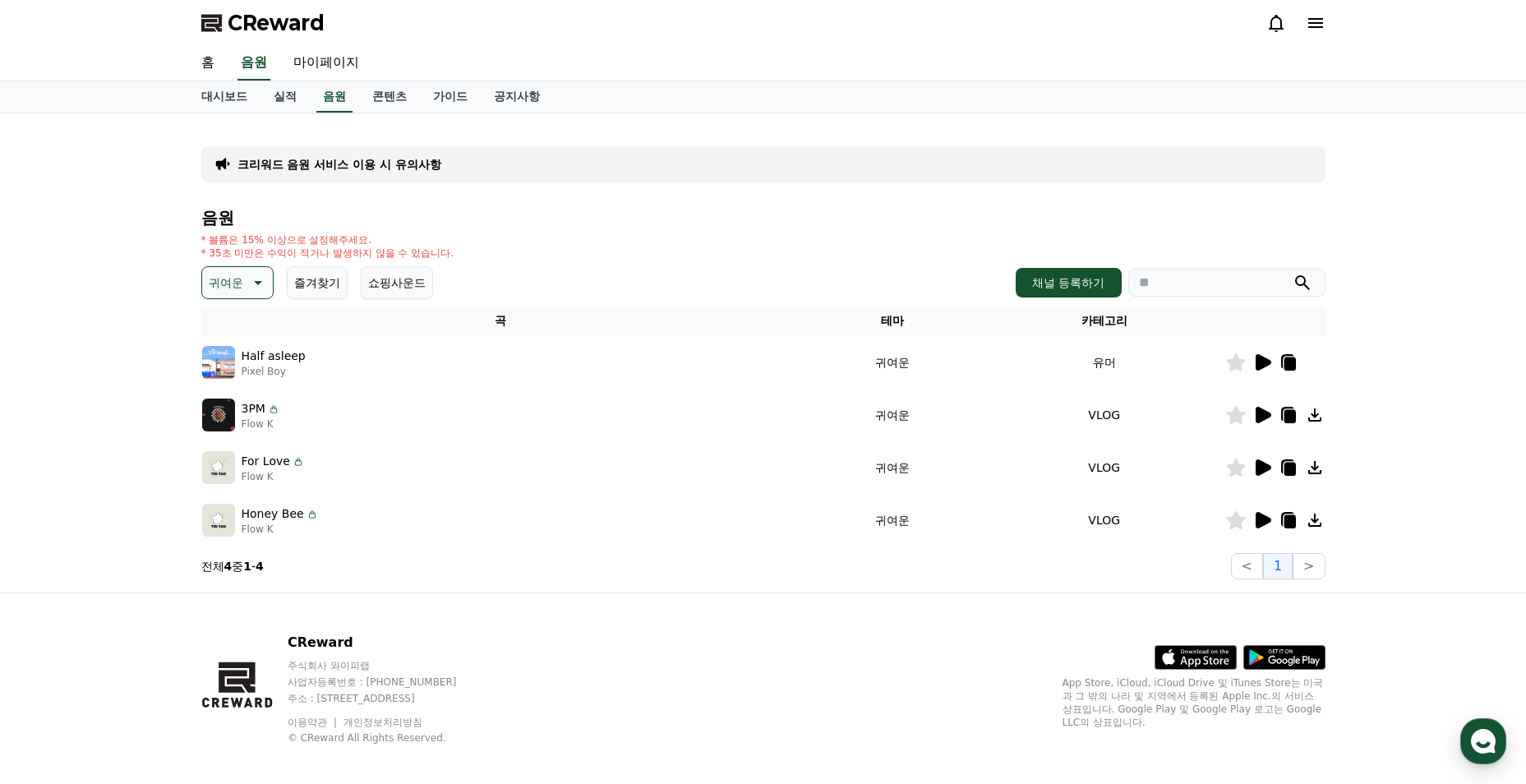
click at [1291, 471] on icon at bounding box center [1289, 468] width 11 height 13
click at [1260, 467] on icon at bounding box center [1263, 467] width 16 height 16
